Goal: Task Accomplishment & Management: Manage account settings

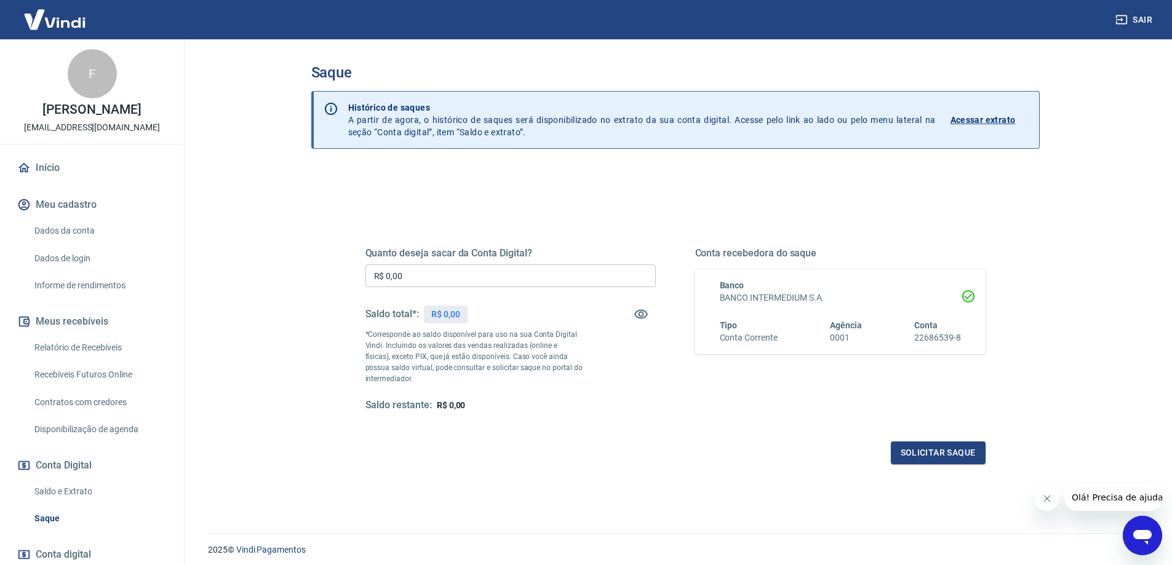
click at [443, 277] on input "R$ 0,00" at bounding box center [510, 275] width 290 height 23
click at [63, 166] on link "Início" at bounding box center [92, 167] width 154 height 27
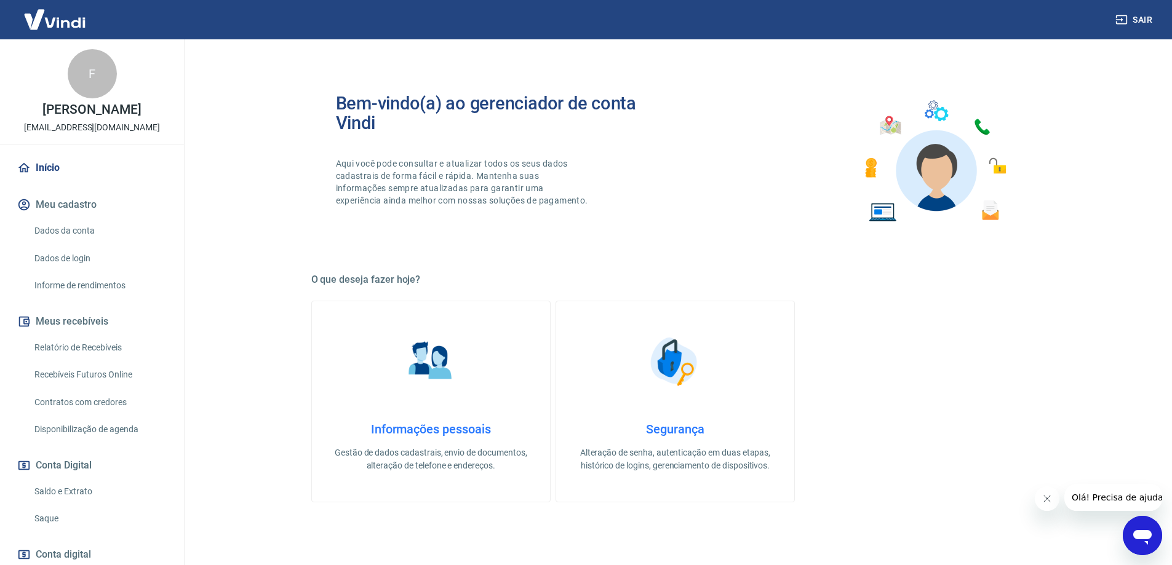
click at [66, 230] on link "Dados da conta" at bounding box center [100, 230] width 140 height 25
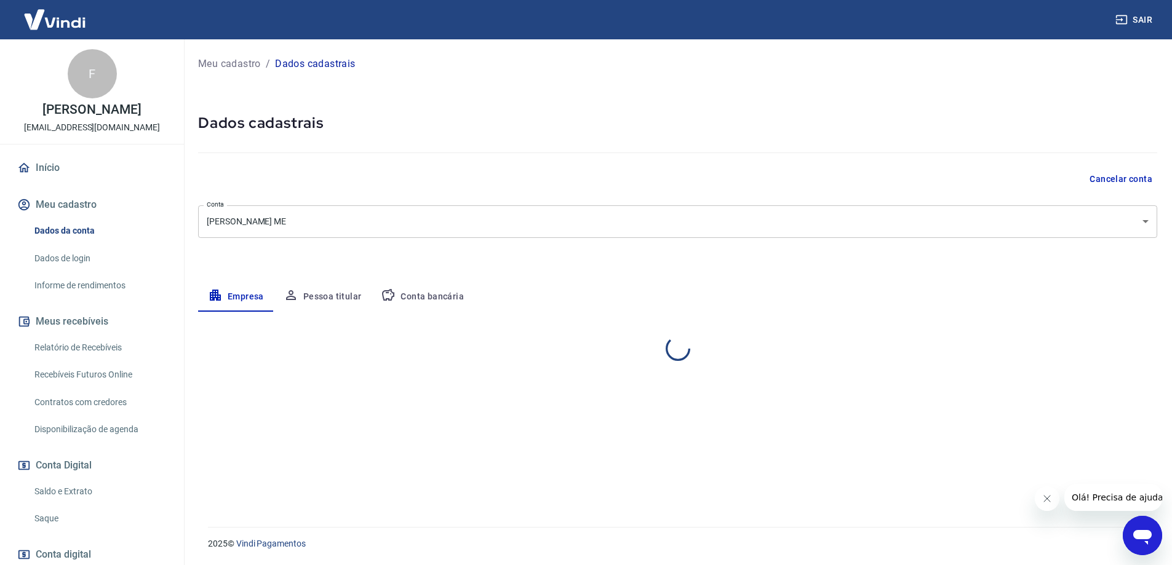
select select "SP"
